Goal: Find specific page/section: Find specific page/section

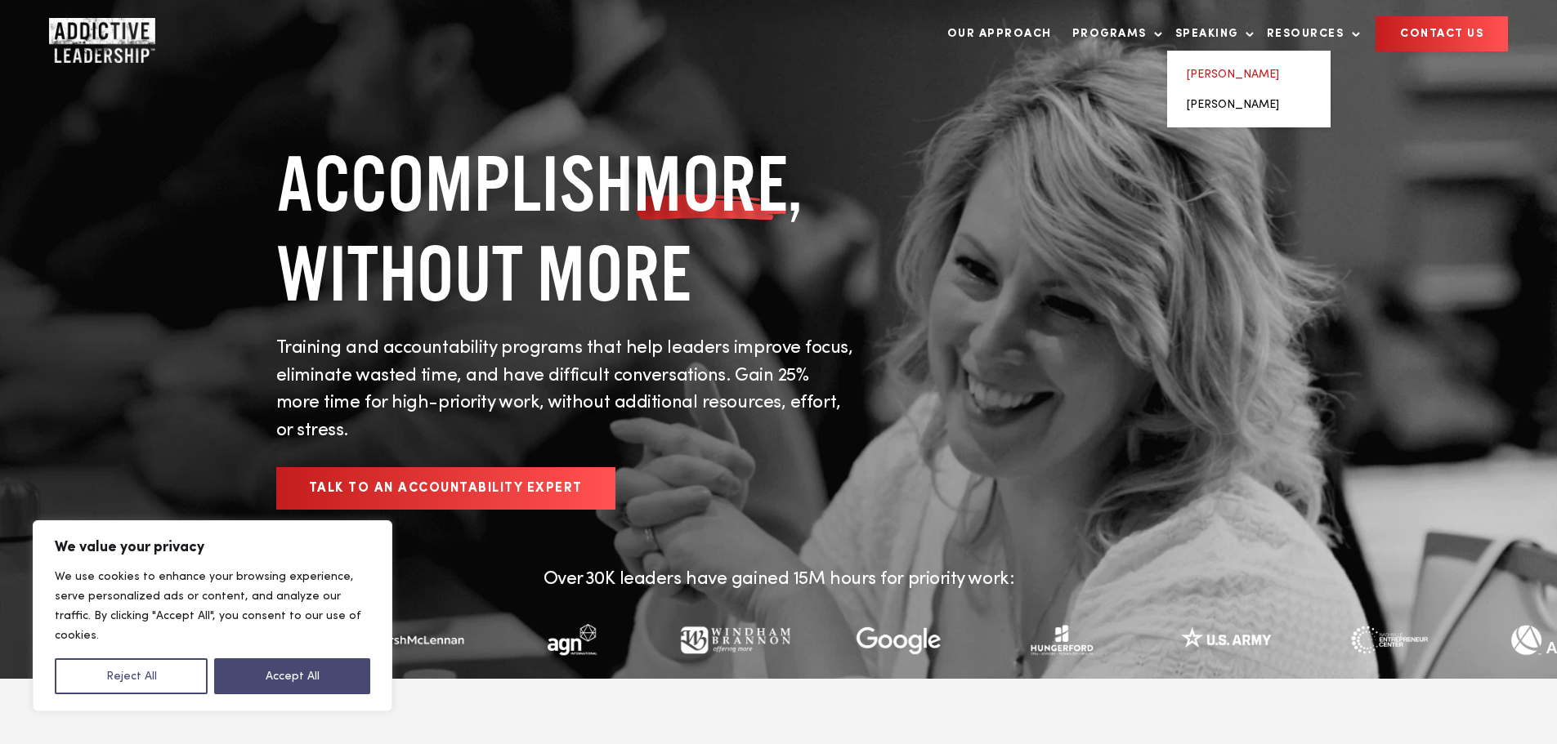
click at [1201, 71] on link "[PERSON_NAME]" at bounding box center [1232, 74] width 92 height 11
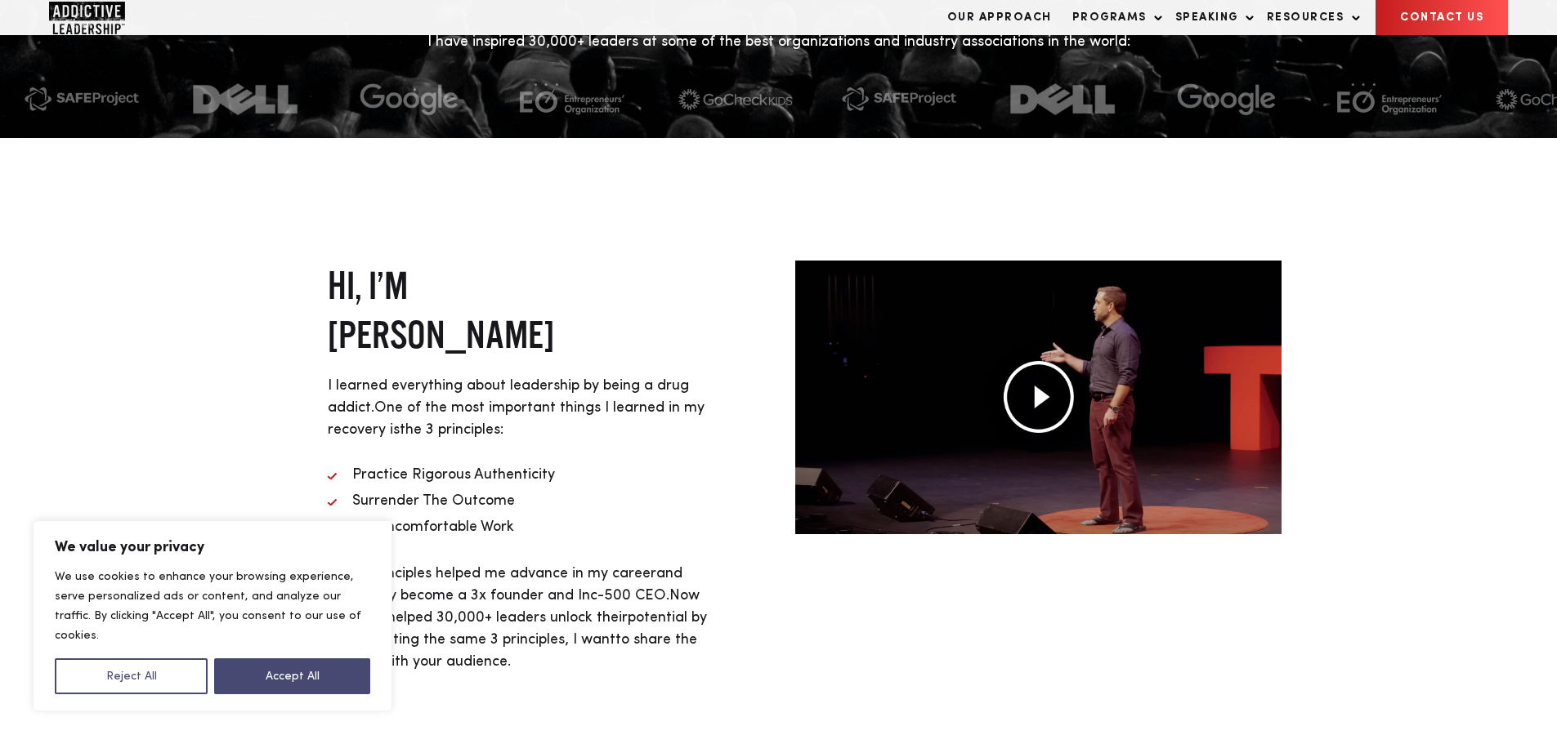
scroll to position [572, 0]
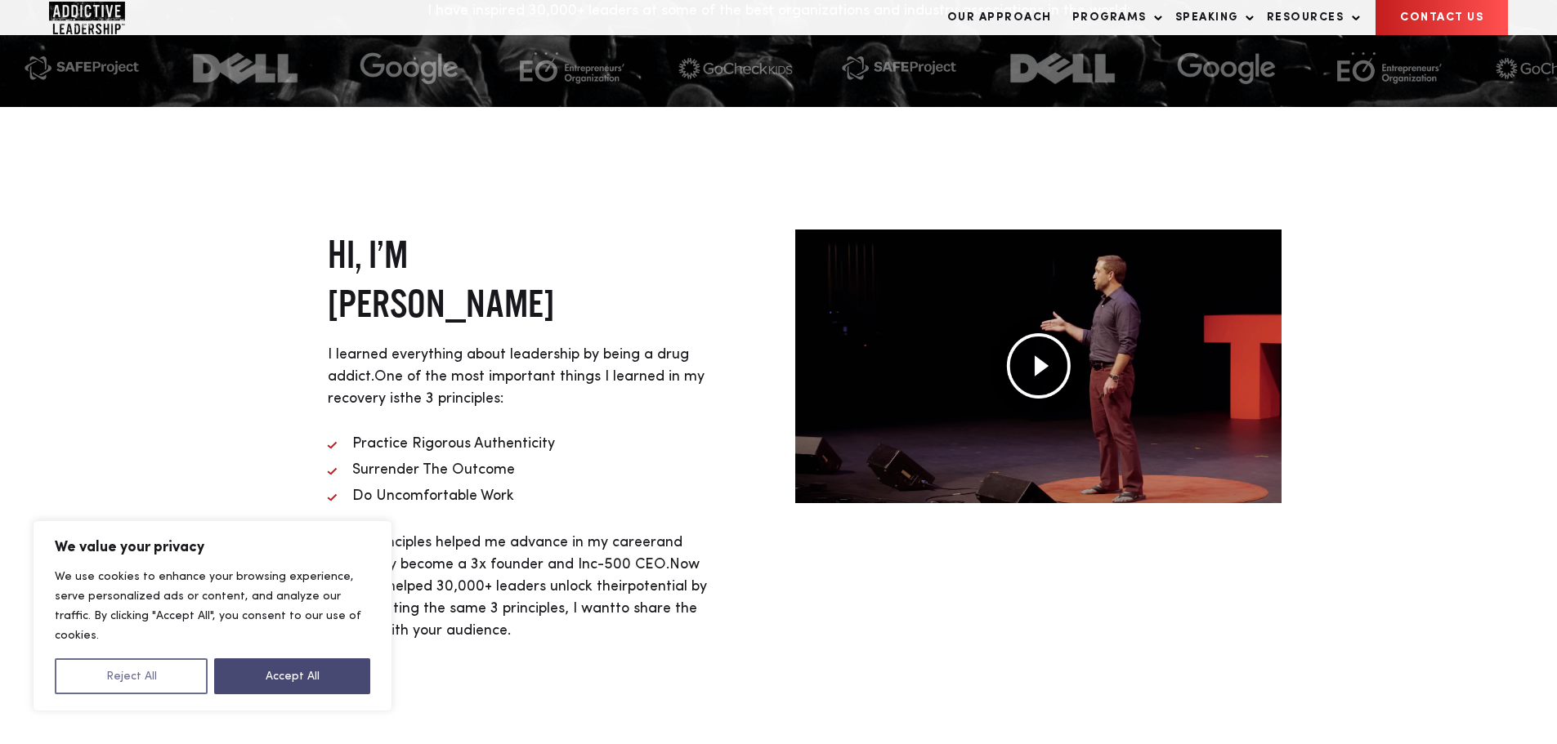
click at [189, 687] on button "Reject All" at bounding box center [131, 677] width 153 height 36
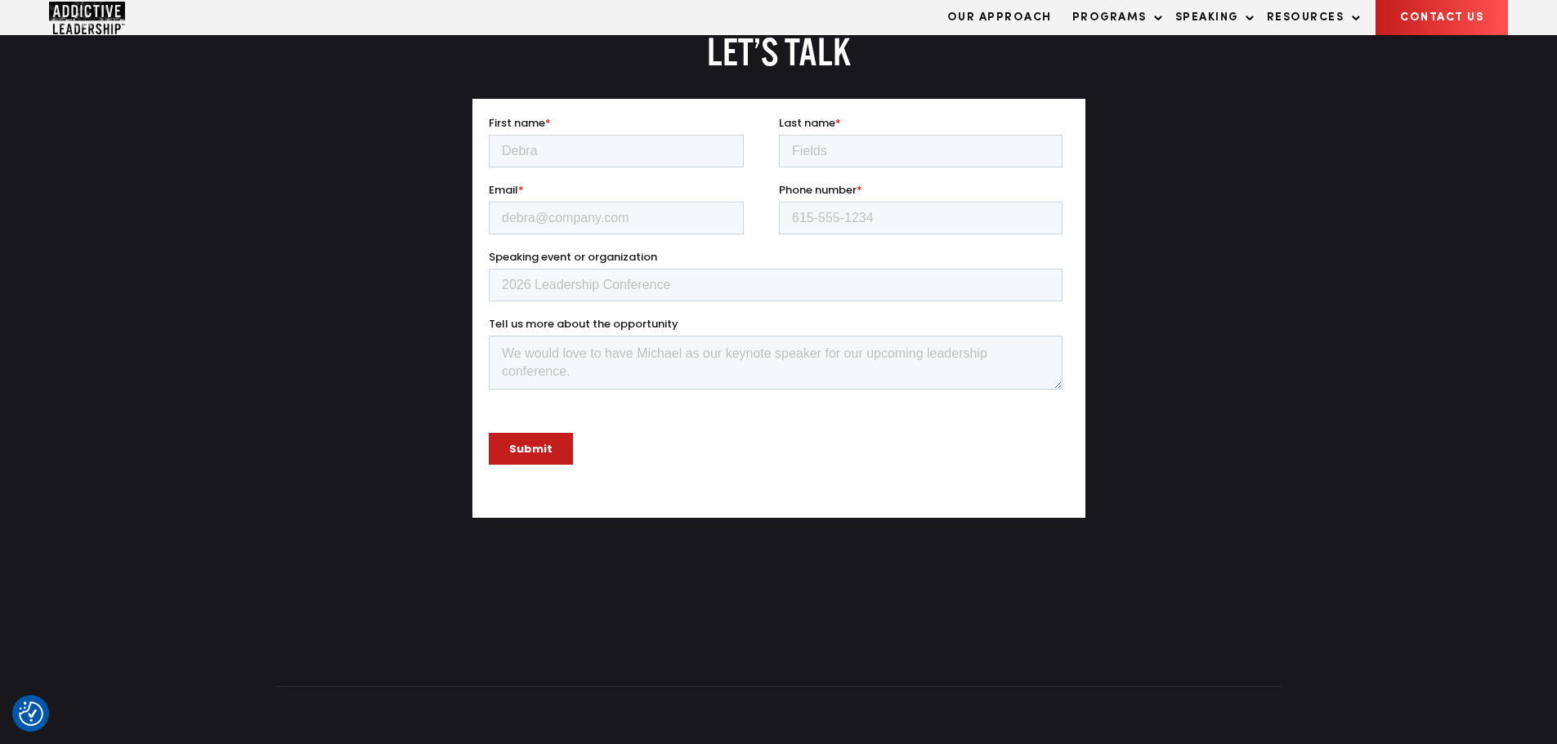
scroll to position [3742, 0]
